Goal: Information Seeking & Learning: Learn about a topic

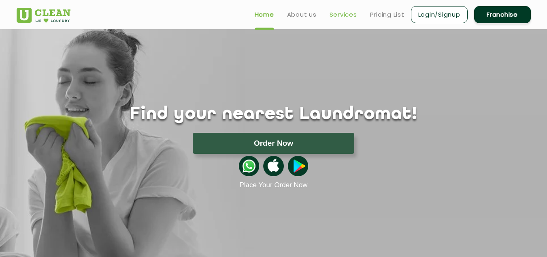
click at [341, 13] on link "Services" at bounding box center [344, 15] width 28 height 10
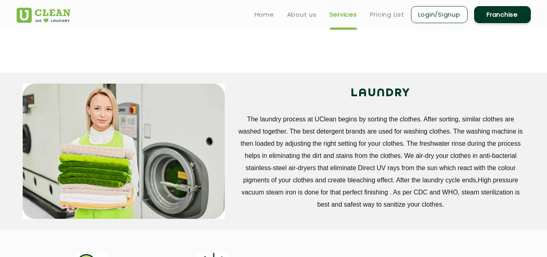
scroll to position [266, 0]
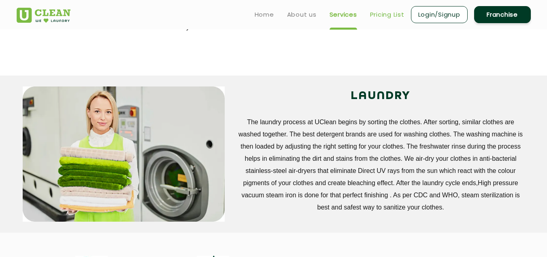
click at [379, 17] on link "Pricing List" at bounding box center [387, 15] width 34 height 10
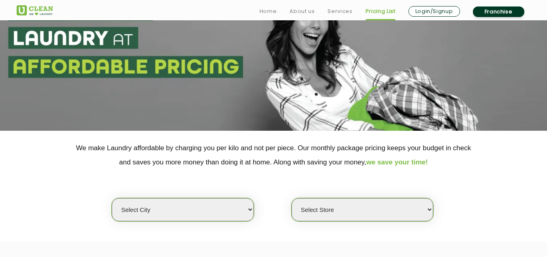
scroll to position [58, 0]
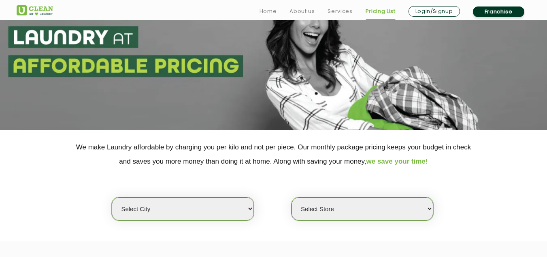
click at [216, 213] on select "Select city [GEOGRAPHIC_DATA] [GEOGRAPHIC_DATA] [GEOGRAPHIC_DATA] [GEOGRAPHIC_D…" at bounding box center [183, 208] width 142 height 23
select select "5"
click at [112, 197] on select "Select city [GEOGRAPHIC_DATA] [GEOGRAPHIC_DATA] [GEOGRAPHIC_DATA] [GEOGRAPHIC_D…" at bounding box center [183, 208] width 142 height 23
click at [318, 213] on select "Select Store" at bounding box center [363, 208] width 142 height 23
click at [333, 207] on select "Select Store UClean Narsingi UClean Nizampet UClean Sangareddy UClean Gachibowl…" at bounding box center [363, 208] width 142 height 23
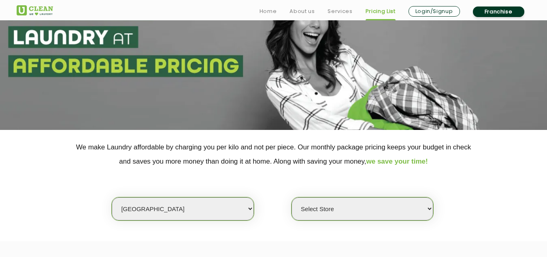
select select "382"
click at [292, 197] on select "Select Store UClean Narsingi UClean Nizampet UClean Sangareddy UClean Gachibowl…" at bounding box center [363, 208] width 142 height 23
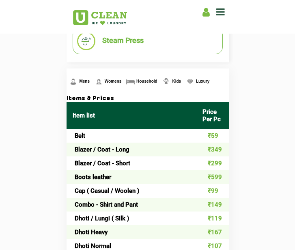
scroll to position [298, 0]
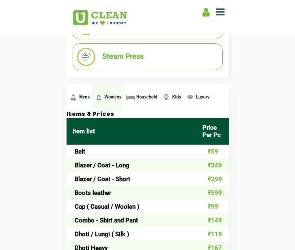
click at [92, 94] on link "Womens" at bounding box center [78, 97] width 25 height 26
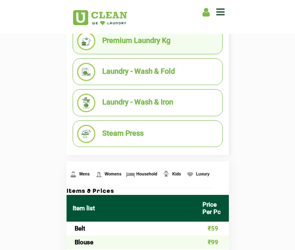
scroll to position [224, 0]
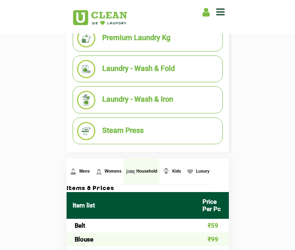
click at [90, 170] on span "Household" at bounding box center [84, 171] width 11 height 4
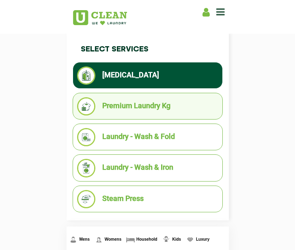
scroll to position [287, 0]
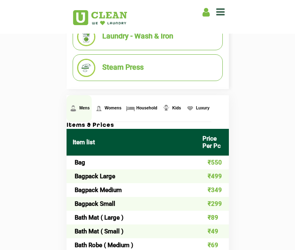
click at [82, 109] on span "Mens" at bounding box center [84, 108] width 11 height 4
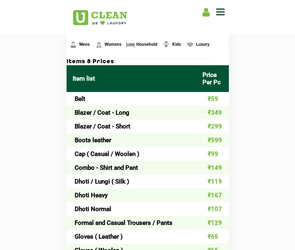
scroll to position [340, 0]
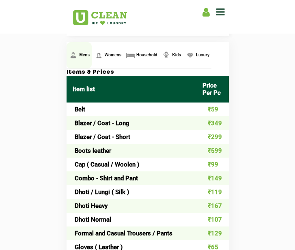
click at [79, 56] on span "Mens" at bounding box center [84, 55] width 11 height 4
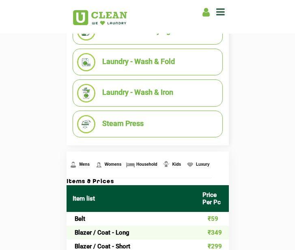
scroll to position [295, 0]
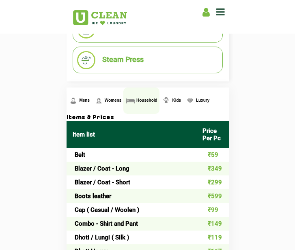
click at [90, 100] on span "Household" at bounding box center [84, 100] width 11 height 4
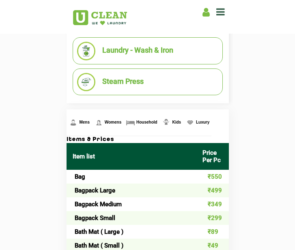
scroll to position [269, 0]
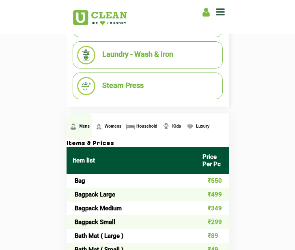
click at [78, 128] on link "Mens" at bounding box center [78, 126] width 25 height 26
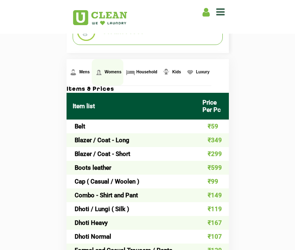
scroll to position [323, 0]
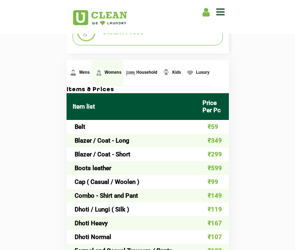
click at [90, 74] on span "Womens" at bounding box center [84, 72] width 11 height 4
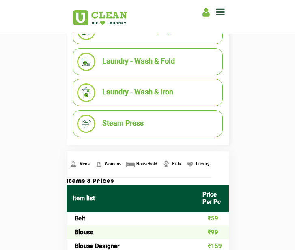
scroll to position [256, 0]
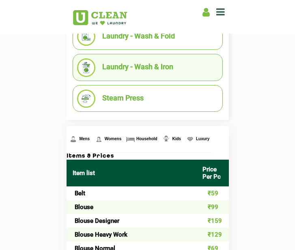
click at [152, 67] on li "Laundry - Wash & Iron" at bounding box center [147, 67] width 141 height 18
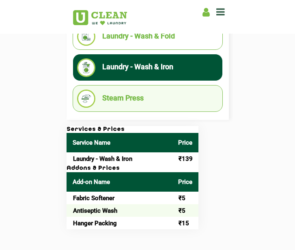
scroll to position [211, 0]
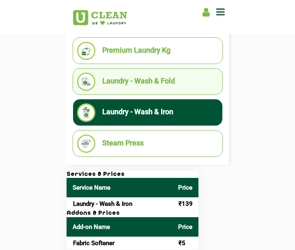
click at [180, 79] on li "Laundry - Wash & Fold" at bounding box center [147, 82] width 141 height 18
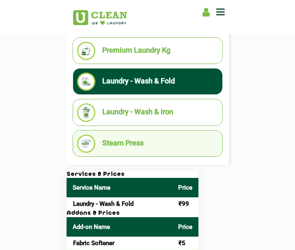
click at [168, 137] on li "Steam Press" at bounding box center [147, 144] width 141 height 18
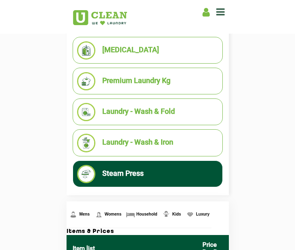
scroll to position [220, 0]
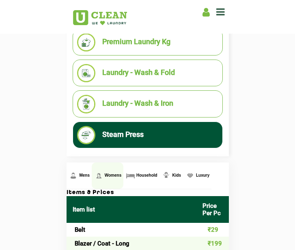
click at [90, 174] on span "Womens" at bounding box center [84, 175] width 11 height 4
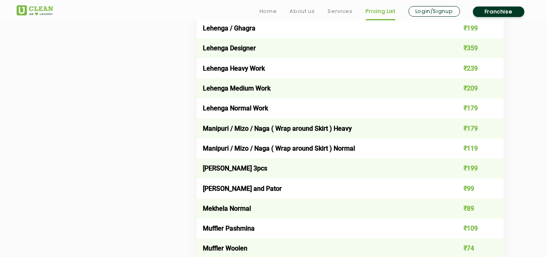
scroll to position [1381, 0]
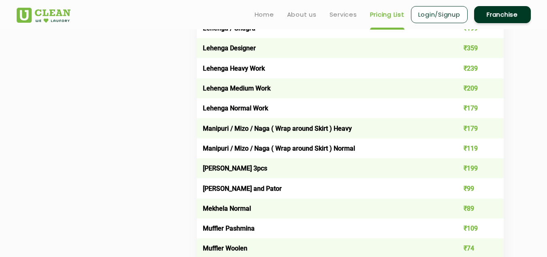
scroll to position [171, 0]
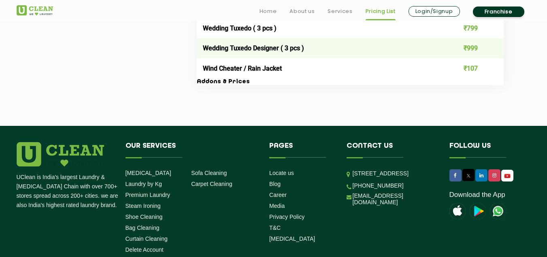
scroll to position [301, 0]
